Goal: Task Accomplishment & Management: Use online tool/utility

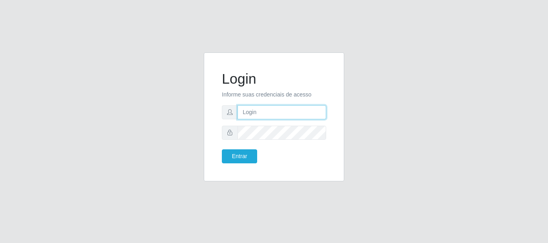
click at [258, 112] on input "text" at bounding box center [281, 113] width 89 height 14
type input "ritaiwof@B5"
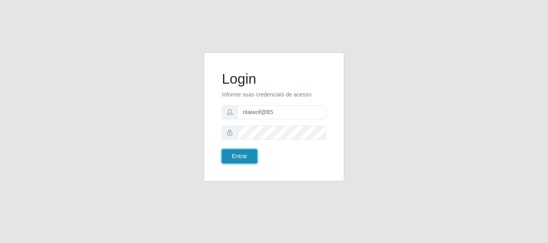
click at [236, 158] on button "Entrar" at bounding box center [239, 157] width 35 height 14
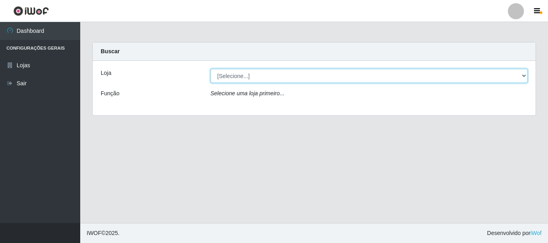
click at [526, 76] on select "[Selecione...] Bemais Supermercados - B5 Anatólia" at bounding box center [369, 76] width 317 height 14
select select "405"
click at [211, 69] on select "[Selecione...] Bemais Supermercados - B5 Anatólia" at bounding box center [369, 76] width 317 height 14
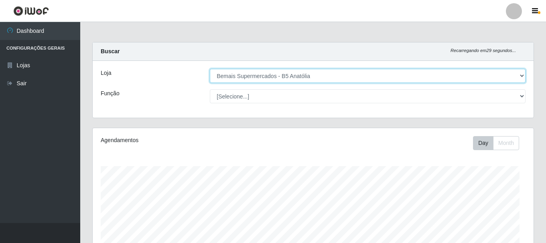
scroll to position [166, 441]
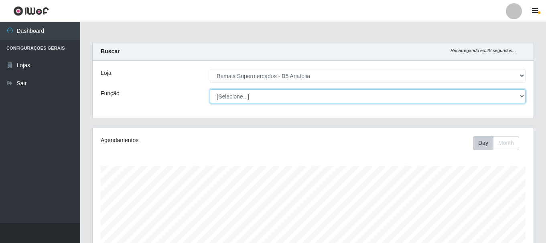
drag, startPoint x: 522, startPoint y: 97, endPoint x: 517, endPoint y: 103, distance: 7.8
click at [522, 97] on select "[Selecione...] ASG ASG + ASG ++ Auxiliar de Estacionamento Auxiliar de Estacion…" at bounding box center [368, 96] width 316 height 14
click at [210, 89] on select "[Selecione...] ASG ASG + ASG ++ Auxiliar de Estacionamento Auxiliar de Estacion…" at bounding box center [368, 96] width 316 height 14
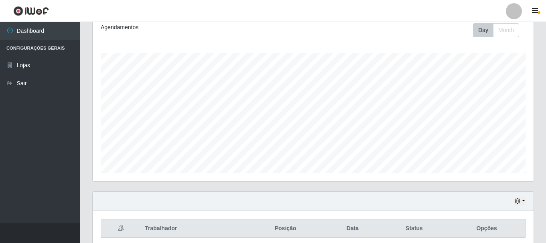
scroll to position [146, 0]
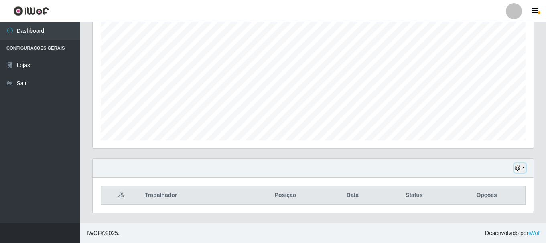
click at [518, 168] on icon "button" at bounding box center [518, 168] width 6 height 6
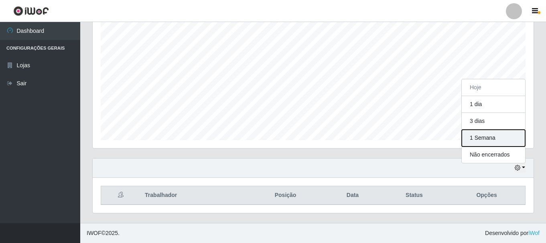
click at [479, 138] on button "1 Semana" at bounding box center [493, 138] width 63 height 17
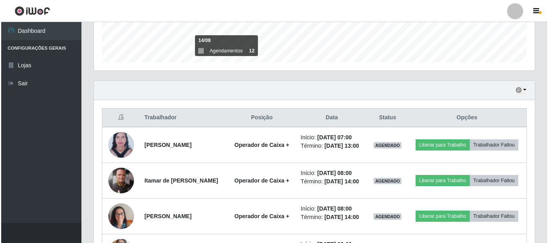
scroll to position [227, 0]
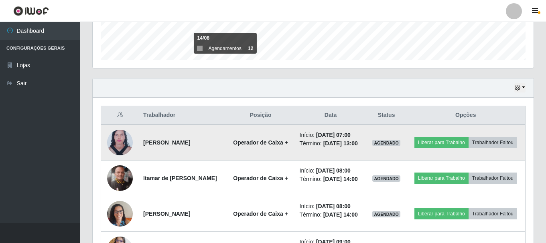
click at [119, 142] on img at bounding box center [120, 143] width 26 height 35
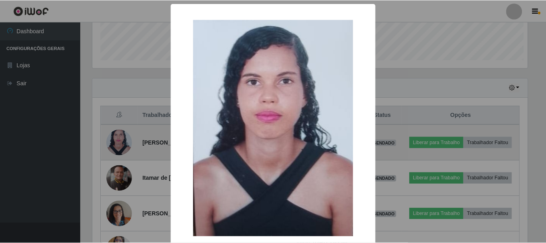
scroll to position [166, 437]
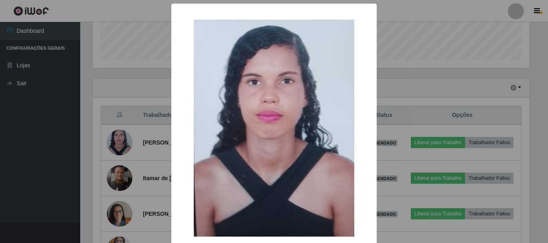
click at [412, 86] on div "× OK Cancel" at bounding box center [274, 121] width 548 height 243
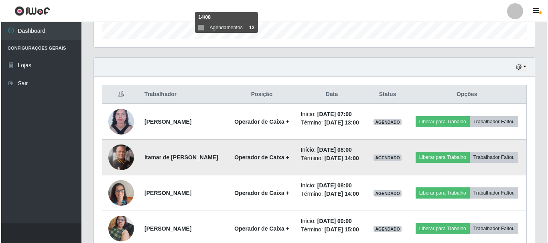
scroll to position [267, 0]
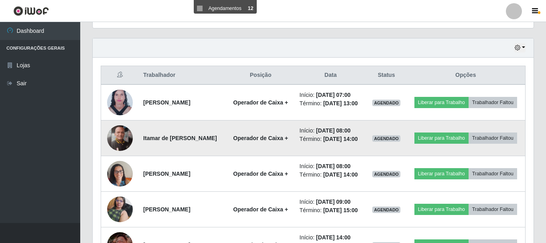
click at [120, 145] on img at bounding box center [120, 139] width 26 height 26
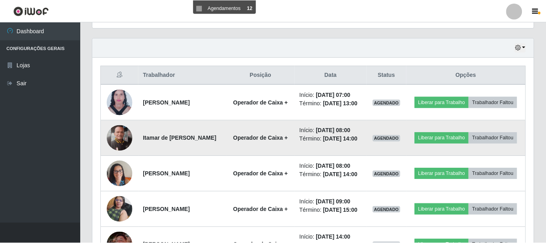
scroll to position [166, 437]
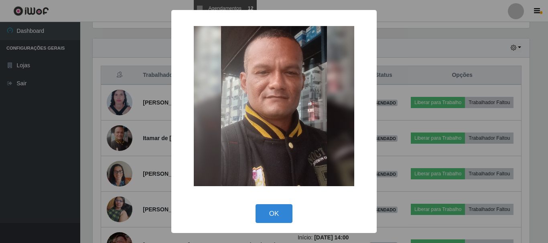
click at [436, 53] on div "× OK Cancel" at bounding box center [274, 121] width 548 height 243
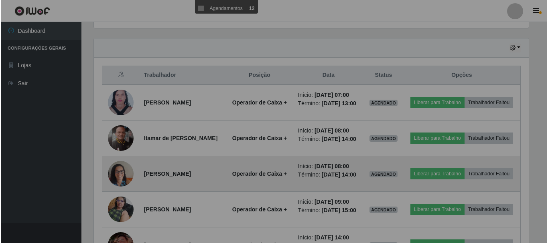
scroll to position [166, 441]
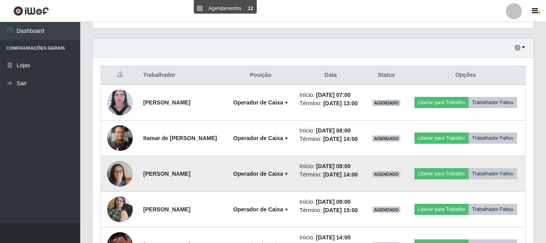
click at [115, 177] on img at bounding box center [120, 174] width 26 height 34
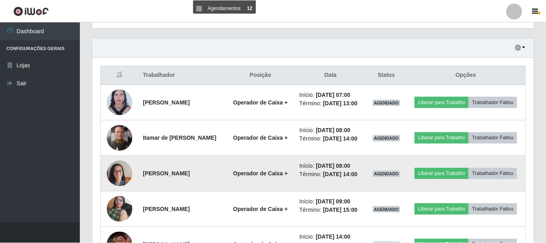
scroll to position [166, 437]
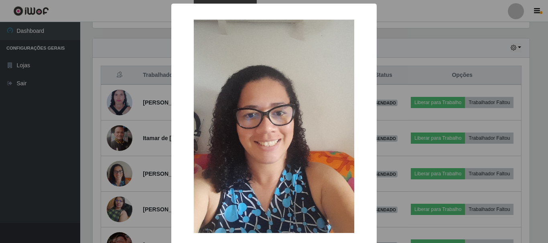
click at [419, 59] on div "× OK Cancel" at bounding box center [274, 121] width 548 height 243
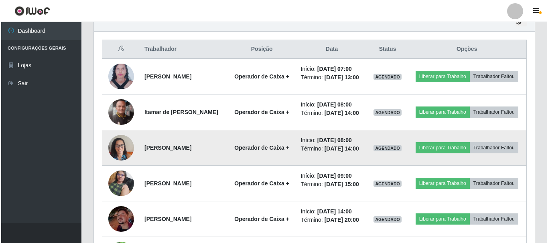
scroll to position [307, 0]
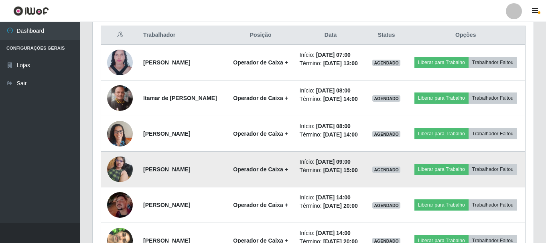
click at [114, 172] on img at bounding box center [120, 169] width 26 height 34
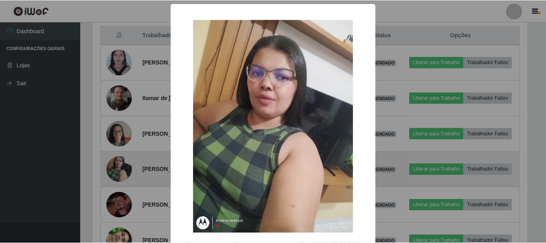
scroll to position [166, 437]
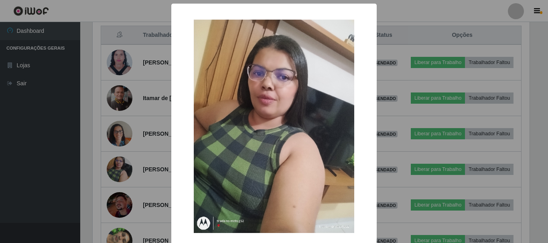
click at [410, 70] on div "× OK Cancel" at bounding box center [274, 121] width 548 height 243
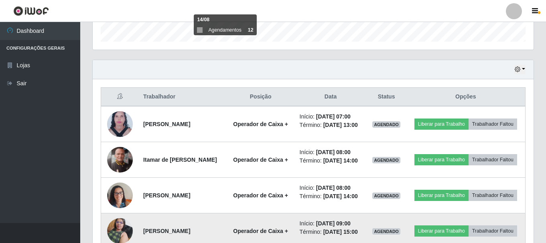
scroll to position [0, 0]
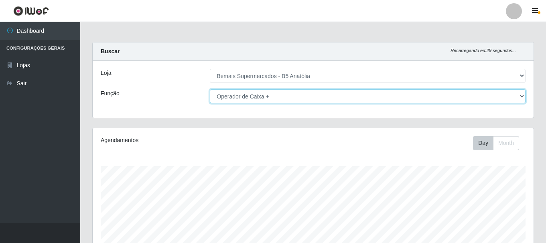
drag, startPoint x: 519, startPoint y: 98, endPoint x: 512, endPoint y: 102, distance: 7.6
click at [518, 98] on select "[Selecione...] ASG ASG + ASG ++ Auxiliar de Estacionamento Auxiliar de Estacion…" at bounding box center [368, 96] width 316 height 14
select select "82"
click at [210, 89] on select "[Selecione...] ASG ASG + ASG ++ Auxiliar de Estacionamento Auxiliar de Estacion…" at bounding box center [368, 96] width 316 height 14
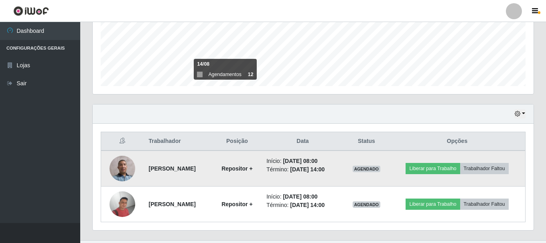
click at [116, 170] on img at bounding box center [123, 169] width 26 height 26
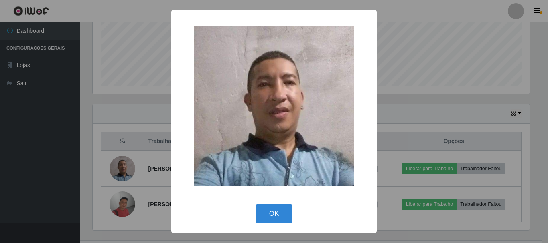
click at [428, 102] on div "× OK Cancel" at bounding box center [274, 121] width 548 height 243
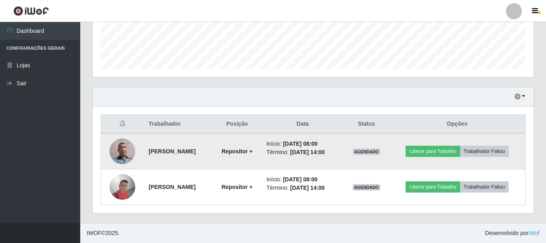
click at [122, 153] on img at bounding box center [123, 152] width 26 height 26
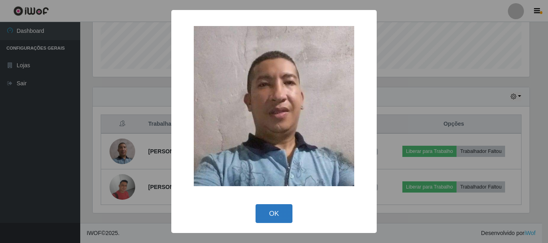
drag, startPoint x: 283, startPoint y: 213, endPoint x: 285, endPoint y: 209, distance: 4.1
click at [283, 212] on button "OK" at bounding box center [274, 214] width 37 height 19
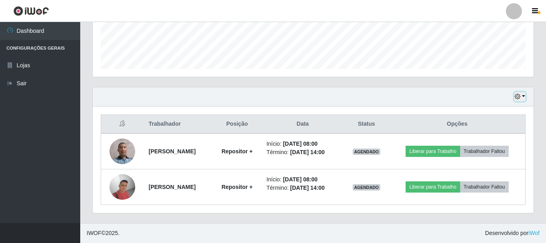
click at [519, 97] on icon "button" at bounding box center [518, 97] width 6 height 6
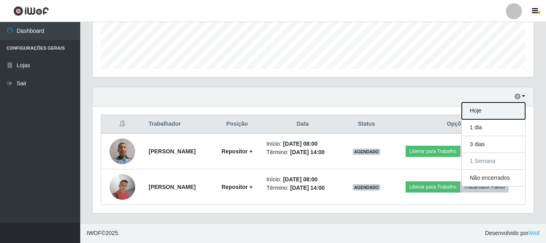
click at [477, 111] on button "Hoje" at bounding box center [493, 111] width 63 height 17
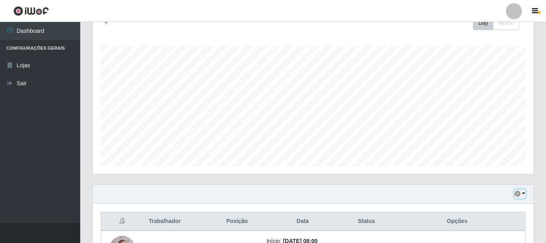
click at [519, 194] on icon "button" at bounding box center [518, 194] width 6 height 6
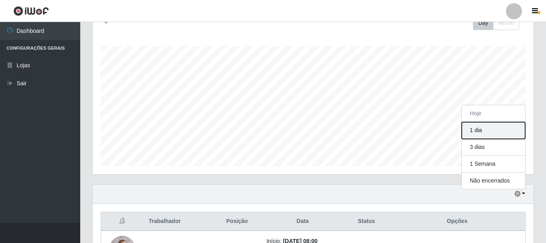
click at [482, 134] on button "1 dia" at bounding box center [493, 130] width 63 height 17
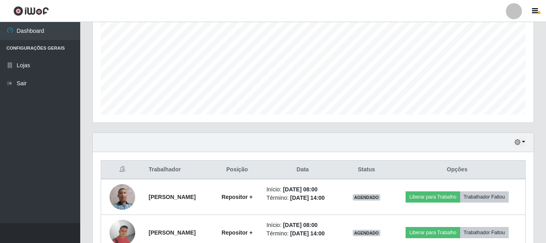
scroll to position [218, 0]
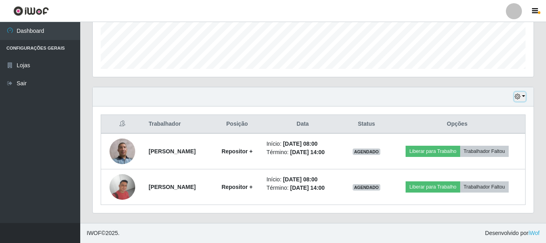
click at [518, 97] on icon "button" at bounding box center [518, 97] width 6 height 6
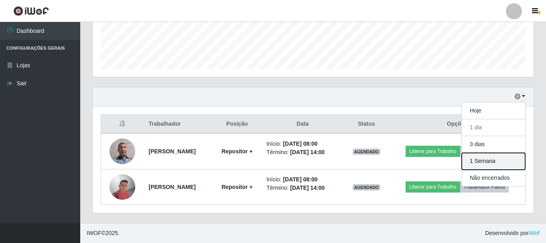
click at [480, 161] on button "1 Semana" at bounding box center [493, 161] width 63 height 17
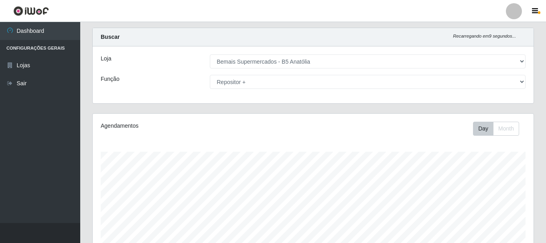
scroll to position [0, 0]
